Goal: Task Accomplishment & Management: Manage account settings

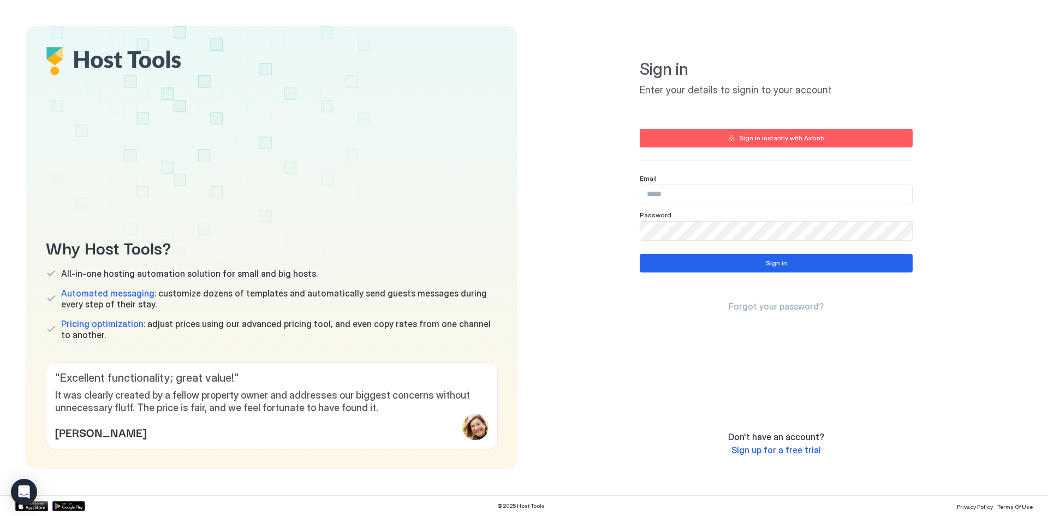
click at [689, 194] on input "Input Field" at bounding box center [777, 194] width 272 height 19
click at [691, 196] on input "Input Field" at bounding box center [777, 194] width 272 height 19
type input "**********"
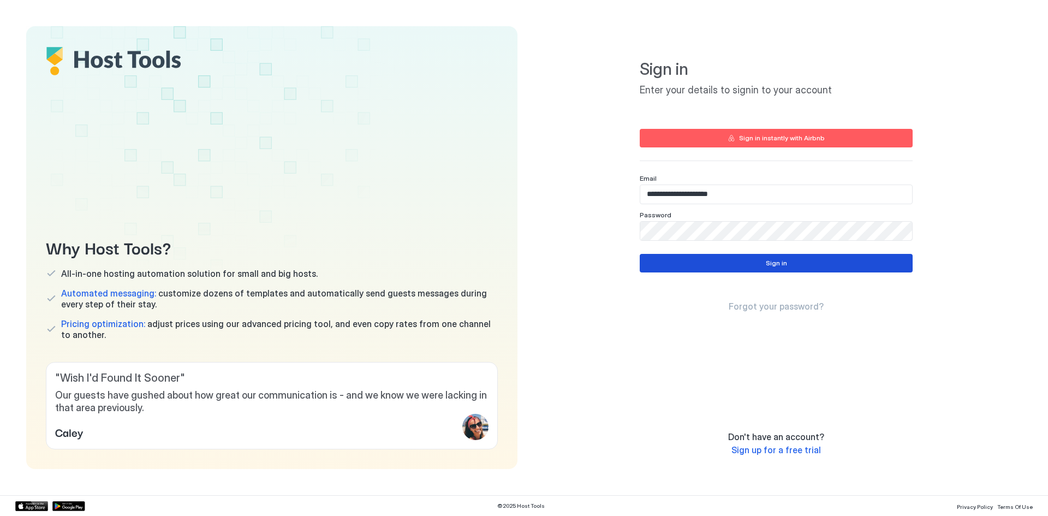
click at [731, 266] on button "Sign in" at bounding box center [776, 263] width 273 height 19
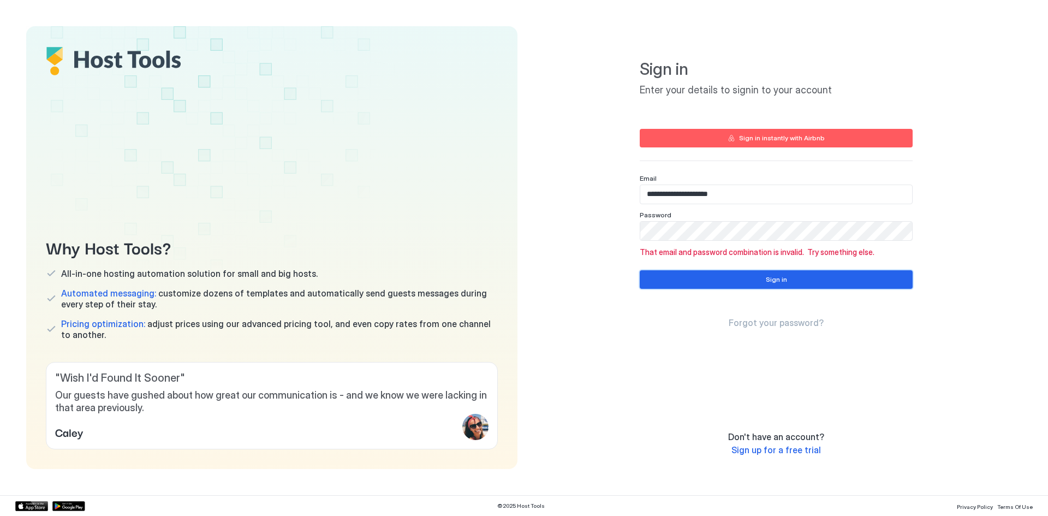
click at [751, 281] on button "Sign in" at bounding box center [776, 279] width 273 height 19
click at [722, 274] on button "Sign in" at bounding box center [776, 279] width 273 height 19
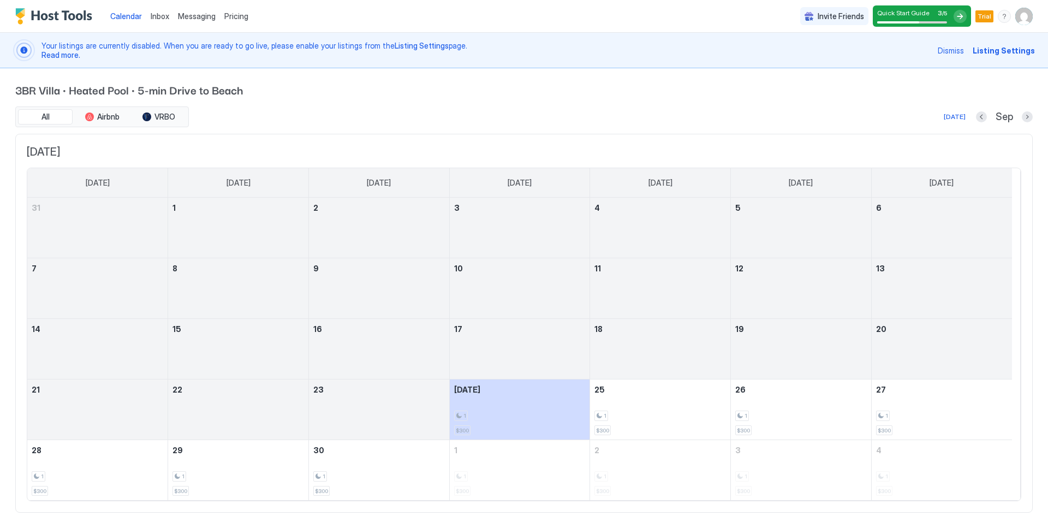
click at [999, 51] on span "Listing Settings" at bounding box center [1004, 50] width 62 height 11
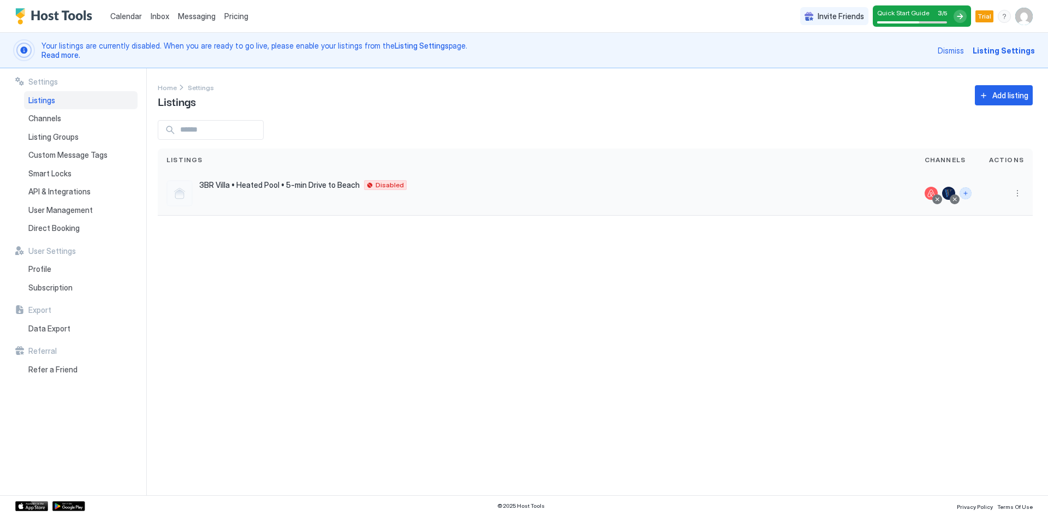
click at [970, 196] on button "Connect channels" at bounding box center [966, 193] width 12 height 12
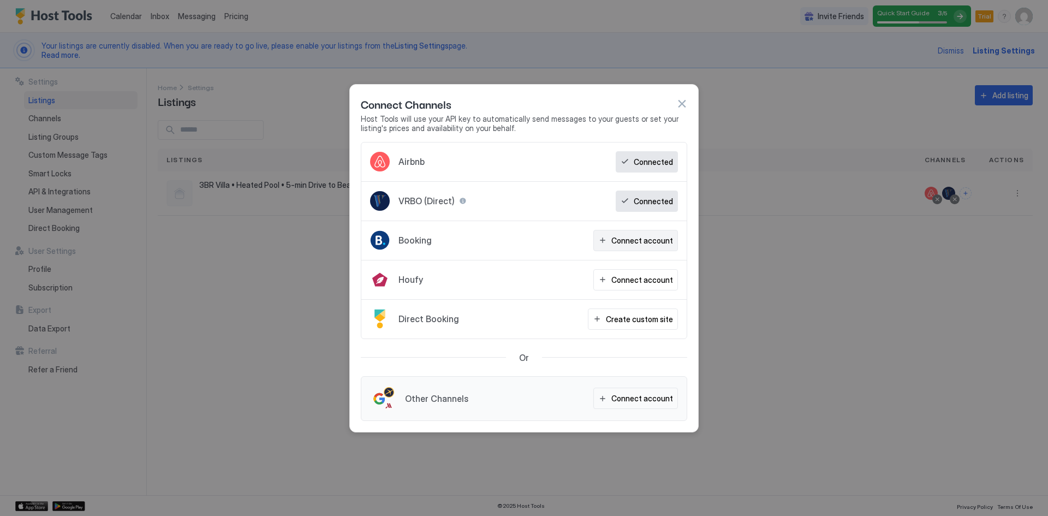
click at [630, 244] on div "Connect account" at bounding box center [643, 240] width 62 height 11
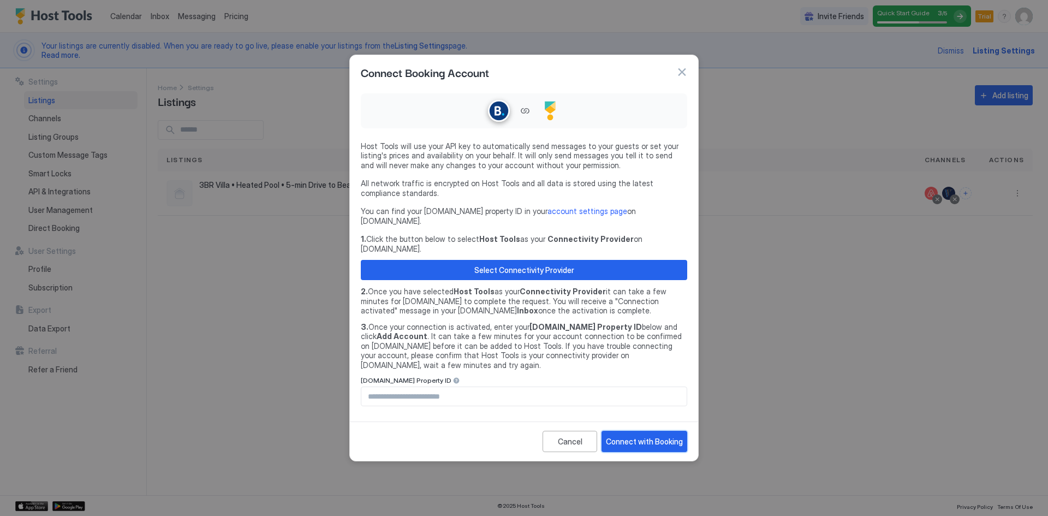
drag, startPoint x: 638, startPoint y: 429, endPoint x: 547, endPoint y: 369, distance: 109.5
click at [568, 377] on div "Connect Booking Account Host Tools will use your API key to automatically send …" at bounding box center [523, 258] width 349 height 407
click at [458, 387] on input "Input Field" at bounding box center [524, 396] width 325 height 19
paste input "********"
type input "********"
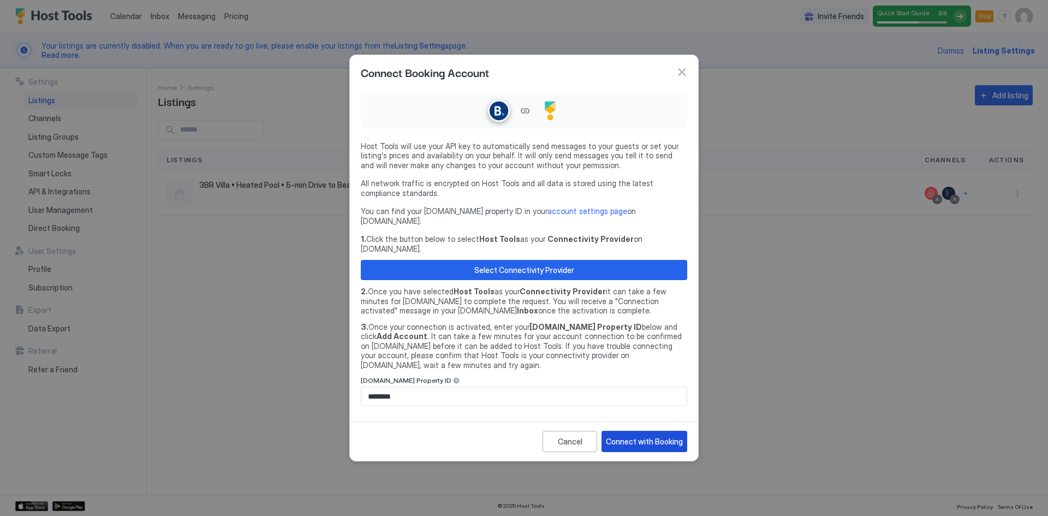
click at [636, 436] on div "Connect with Booking" at bounding box center [644, 441] width 77 height 11
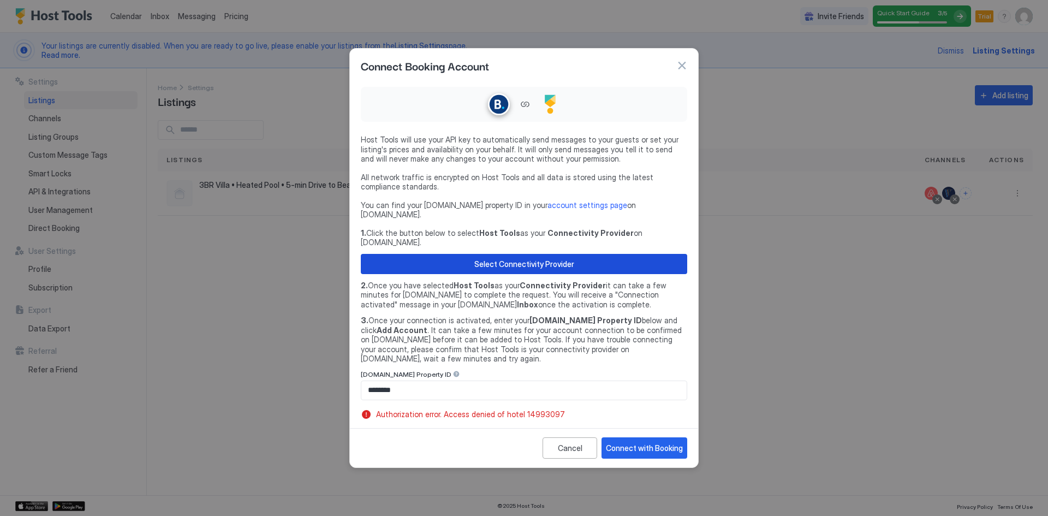
click at [504, 258] on div "Select Connectivity Provider" at bounding box center [525, 263] width 100 height 11
click at [688, 74] on div "Connect Booking Account" at bounding box center [524, 66] width 348 height 34
click at [686, 71] on button "button" at bounding box center [682, 65] width 11 height 11
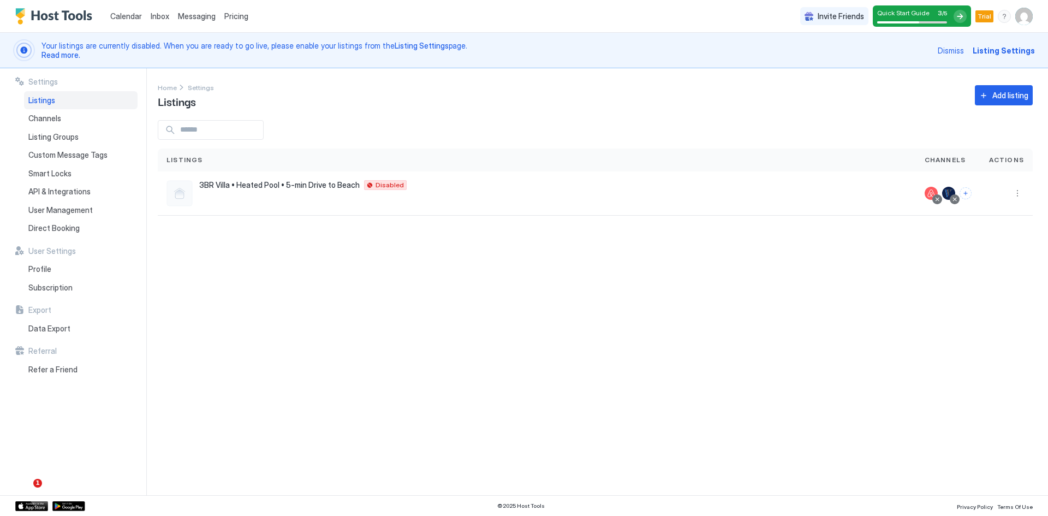
click at [327, 333] on div "Settings Home Settings Listings Add listing Listings Channels Actions 3BR Villa…" at bounding box center [603, 281] width 891 height 427
